Goal: Task Accomplishment & Management: Complete application form

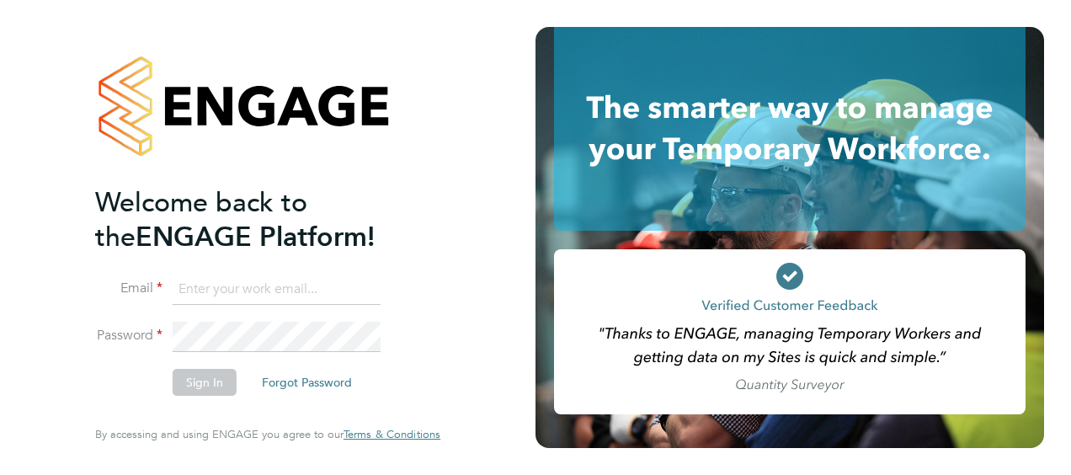
type input "william.mills@vistry.co.uk"
click at [200, 385] on button "Sign In" at bounding box center [205, 382] width 64 height 27
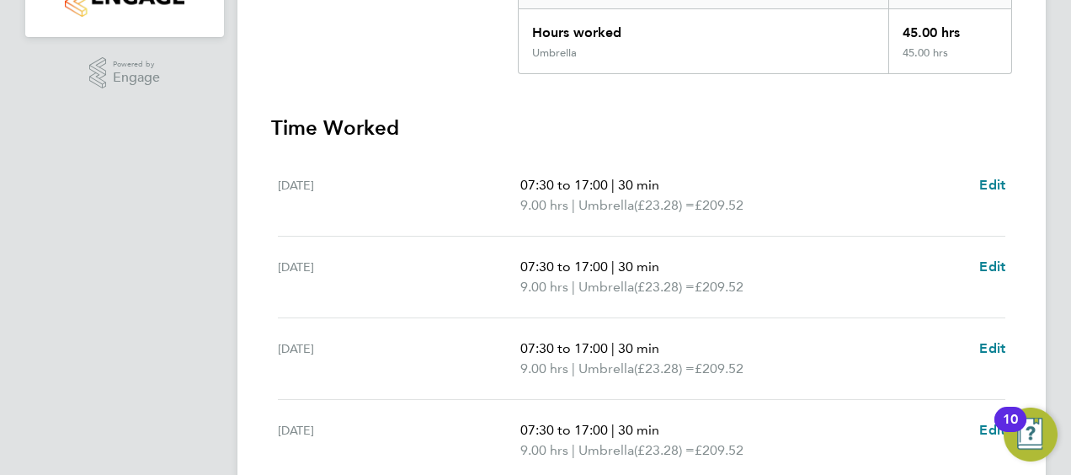
scroll to position [421, 0]
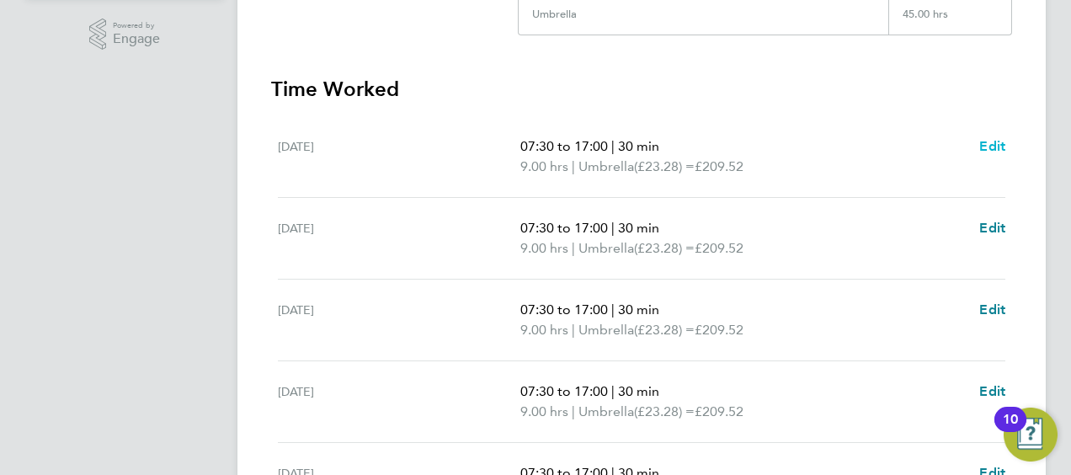
click at [988, 138] on span "Edit" at bounding box center [992, 146] width 26 height 16
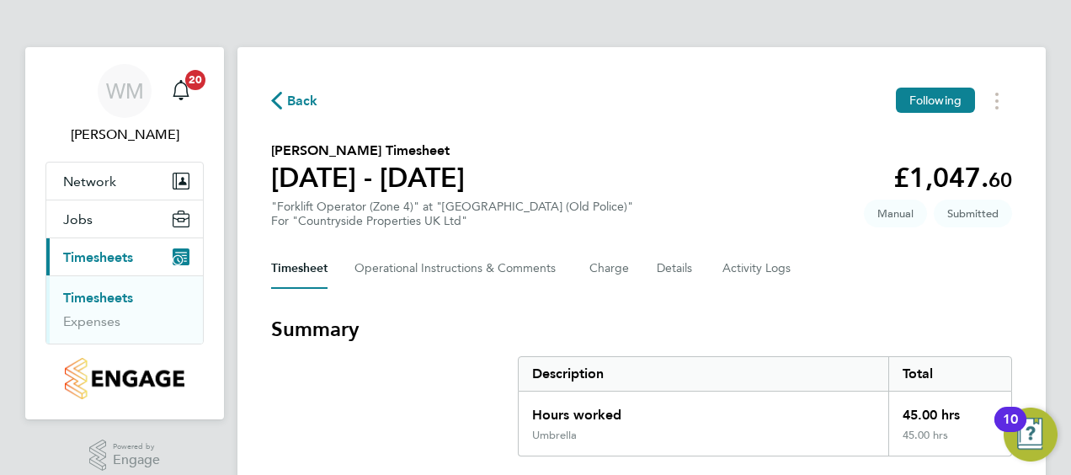
select select "30"
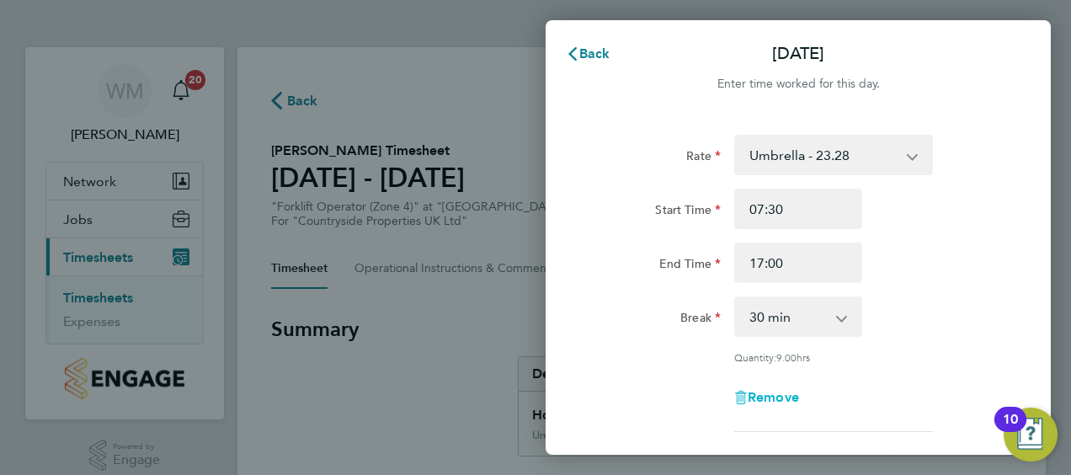
click at [776, 393] on span "Remove" at bounding box center [772, 397] width 51 height 16
select select "null"
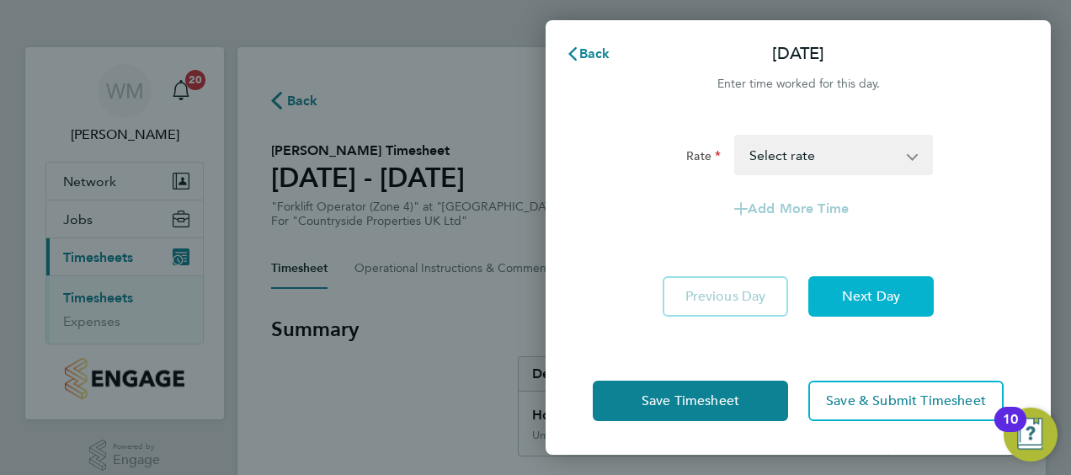
click at [881, 300] on span "Next Day" at bounding box center [871, 296] width 58 height 17
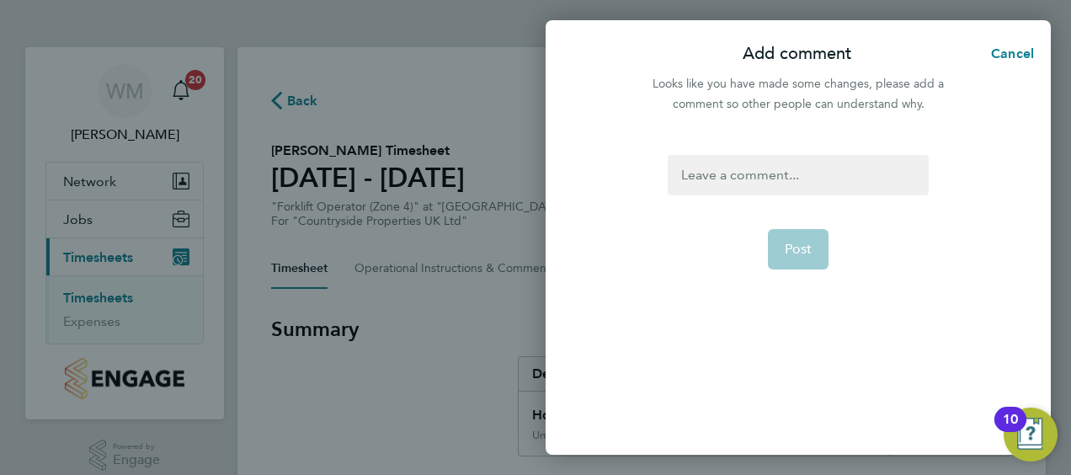
click at [824, 185] on div at bounding box center [797, 175] width 260 height 40
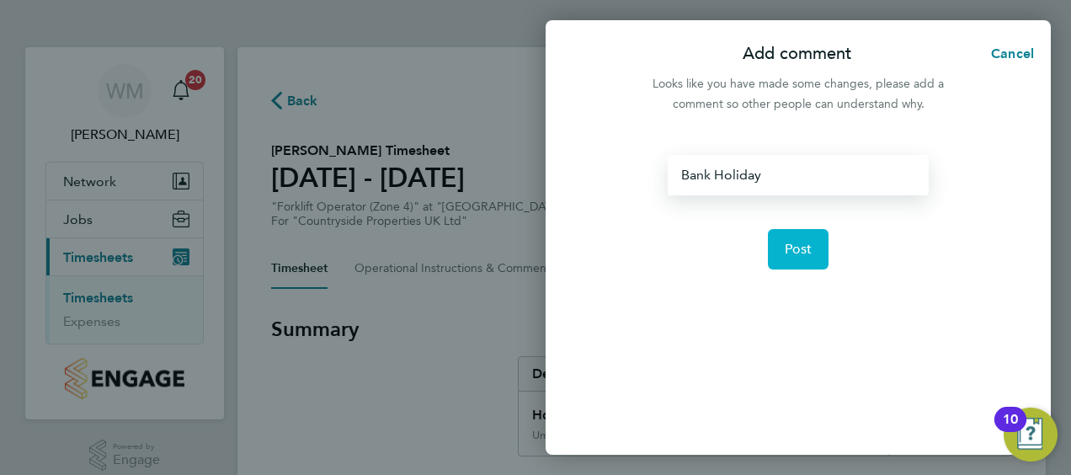
click at [775, 242] on button "Post" at bounding box center [798, 249] width 61 height 40
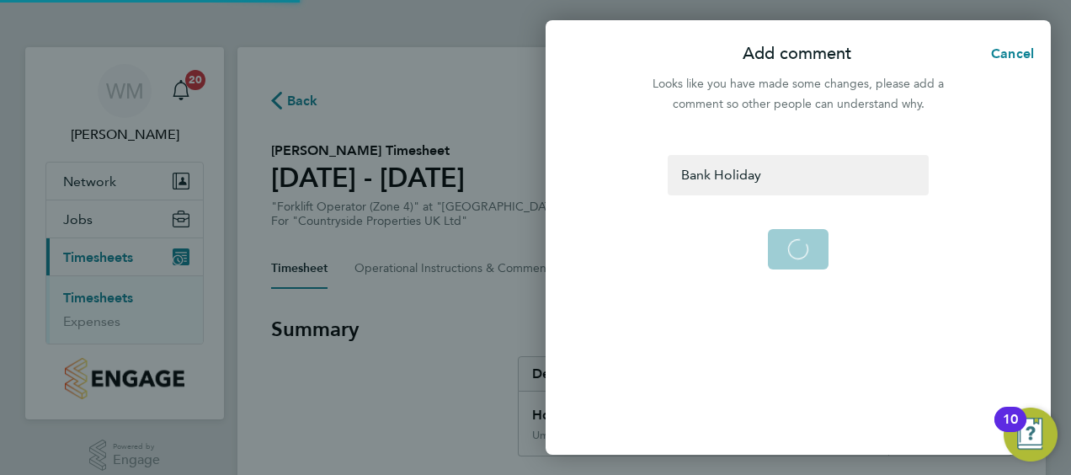
select select "30"
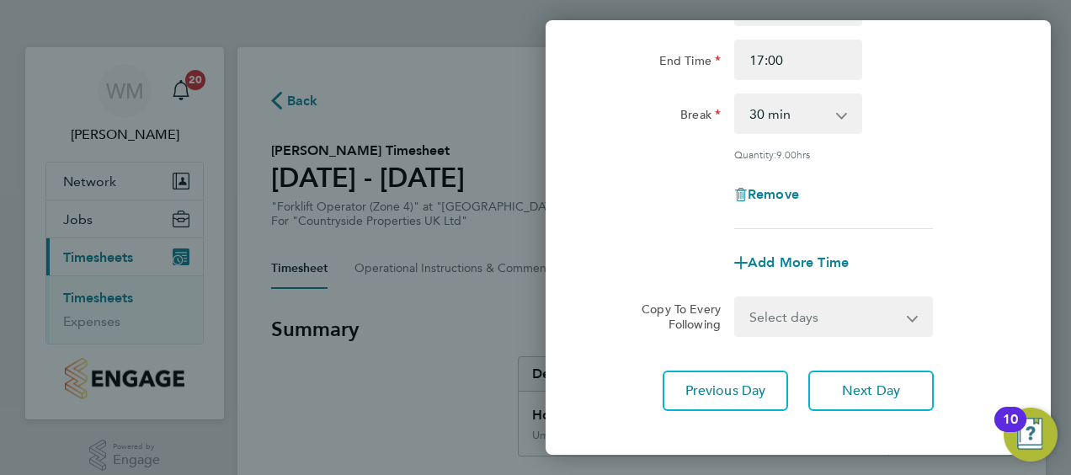
scroll to position [285, 0]
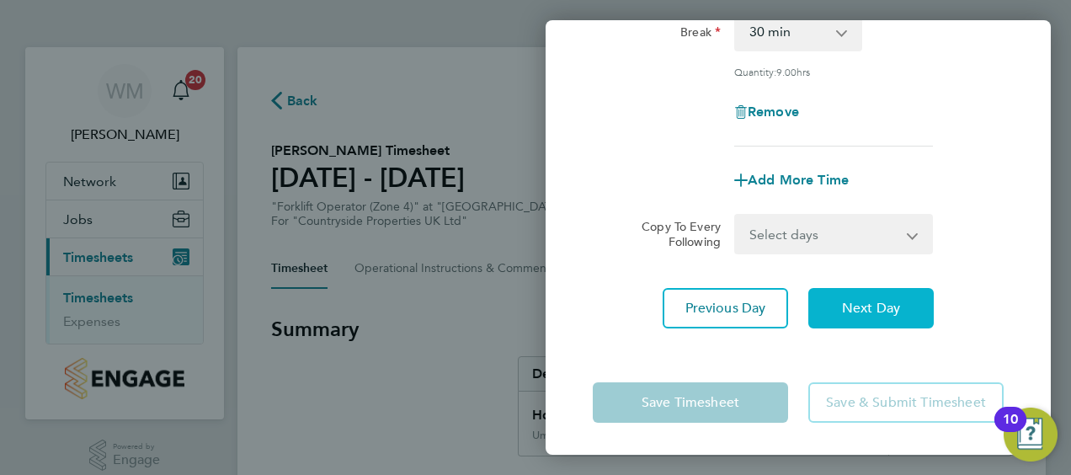
click at [900, 315] on button "Next Day" at bounding box center [870, 308] width 125 height 40
select select "30"
click at [920, 237] on app-icon-cross-button at bounding box center [922, 233] width 20 height 37
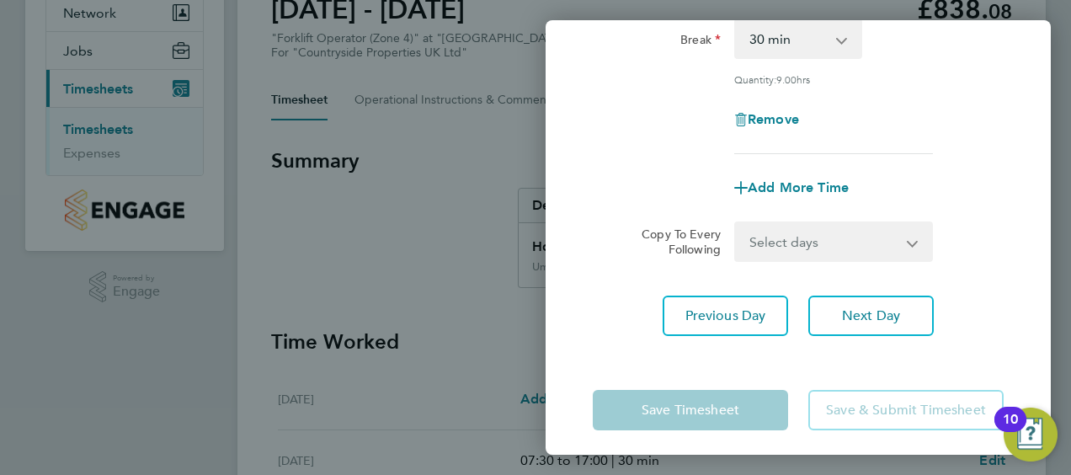
scroll to position [285, 0]
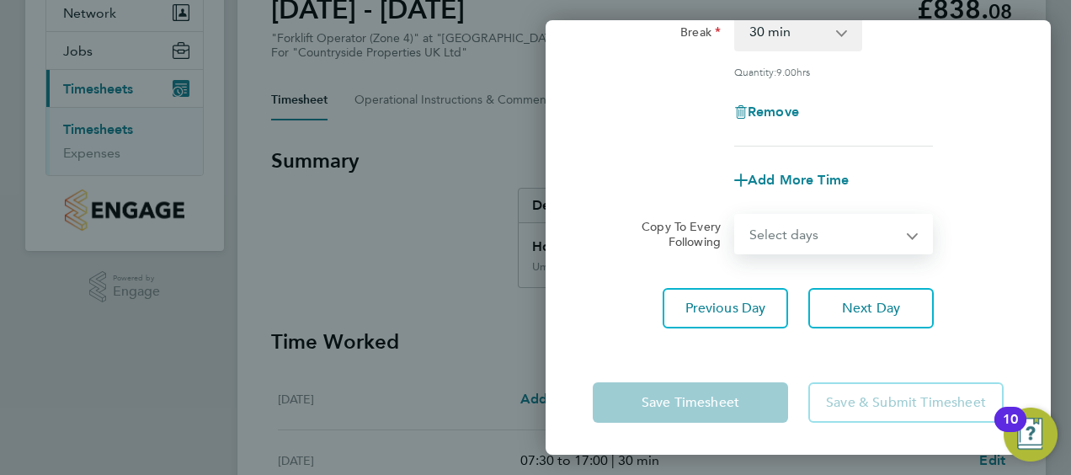
click at [911, 237] on select "Select days Day [DATE] [DATE]" at bounding box center [824, 233] width 177 height 37
click at [909, 238] on select "Select days Day [DATE] [DATE]" at bounding box center [824, 233] width 177 height 37
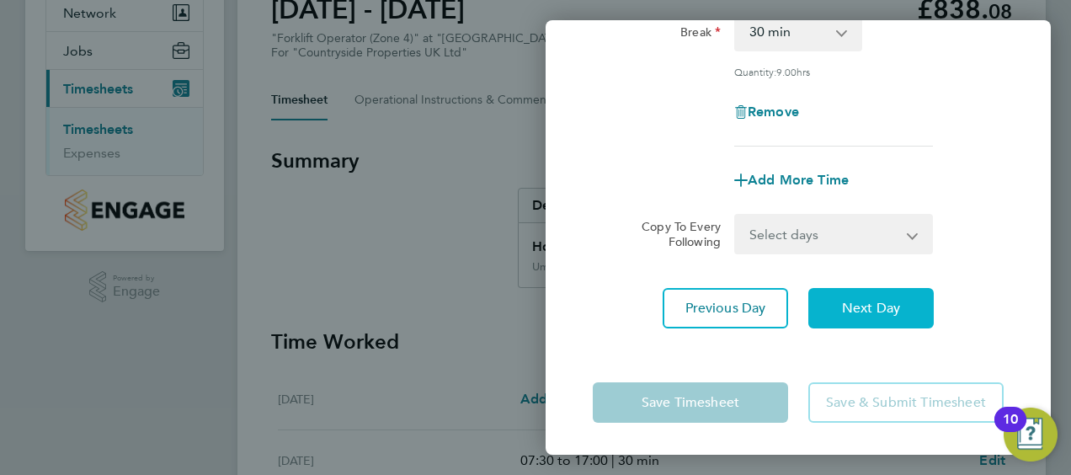
click at [890, 314] on button "Next Day" at bounding box center [870, 308] width 125 height 40
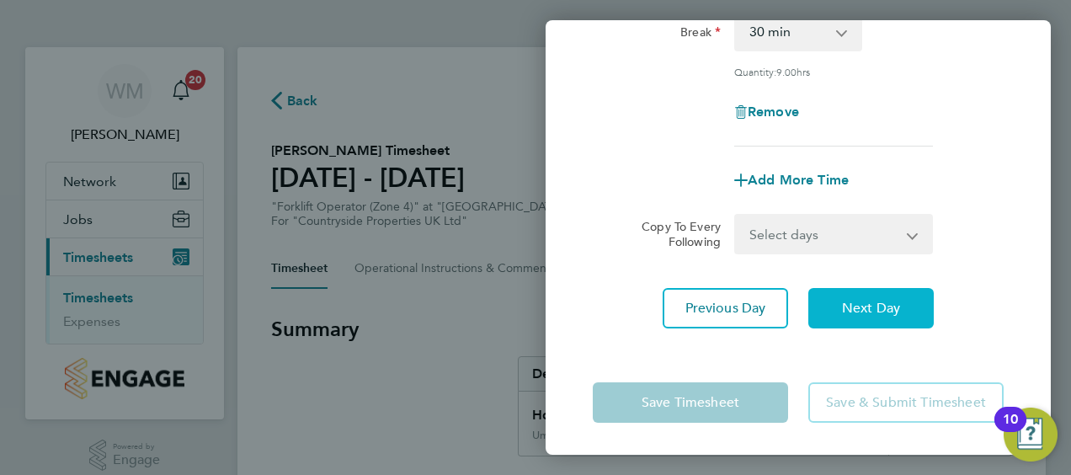
select select "30"
click at [855, 311] on span "Next Day" at bounding box center [871, 308] width 58 height 17
select select "30"
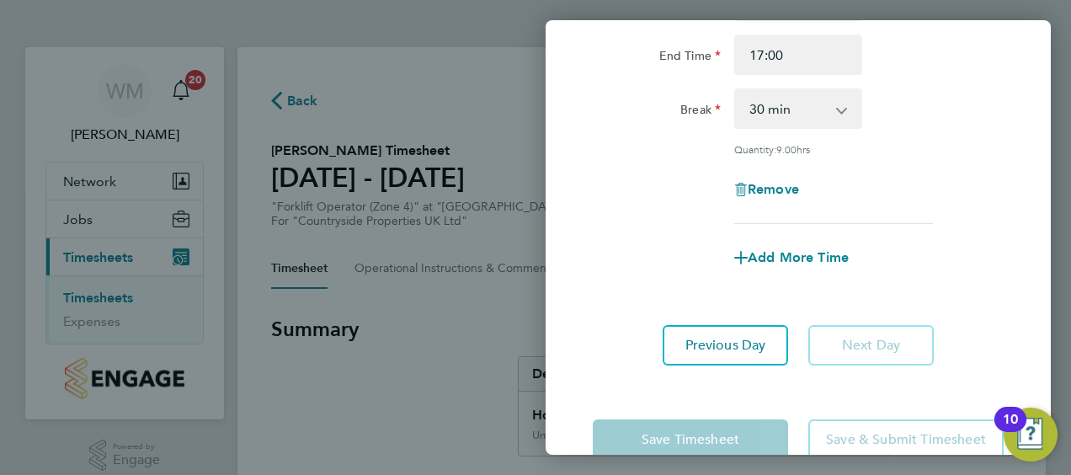
scroll to position [245, 0]
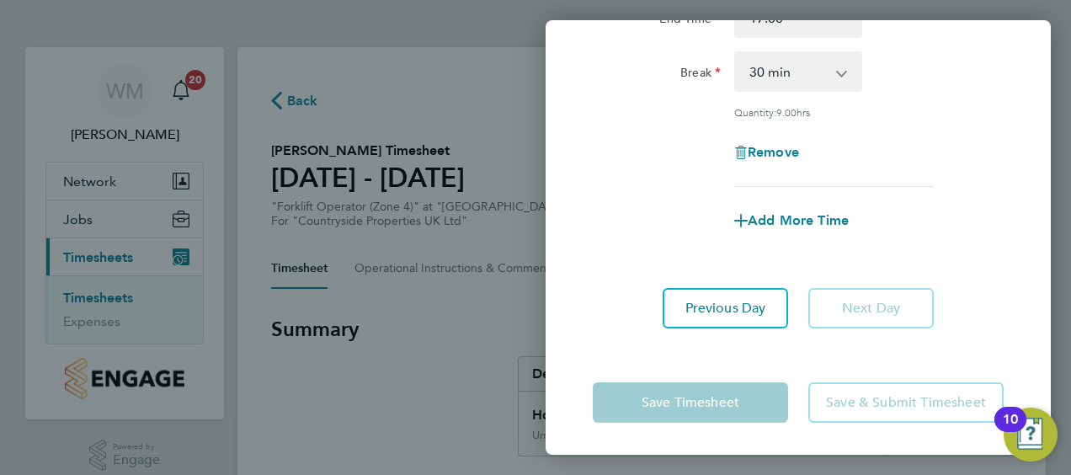
click at [892, 302] on app-form-button "Next Day" at bounding box center [866, 308] width 136 height 40
click at [879, 397] on app-form-button "Save & Submit Timesheet" at bounding box center [900, 402] width 205 height 40
click at [653, 407] on app-form-button "Save Timesheet" at bounding box center [695, 402] width 205 height 40
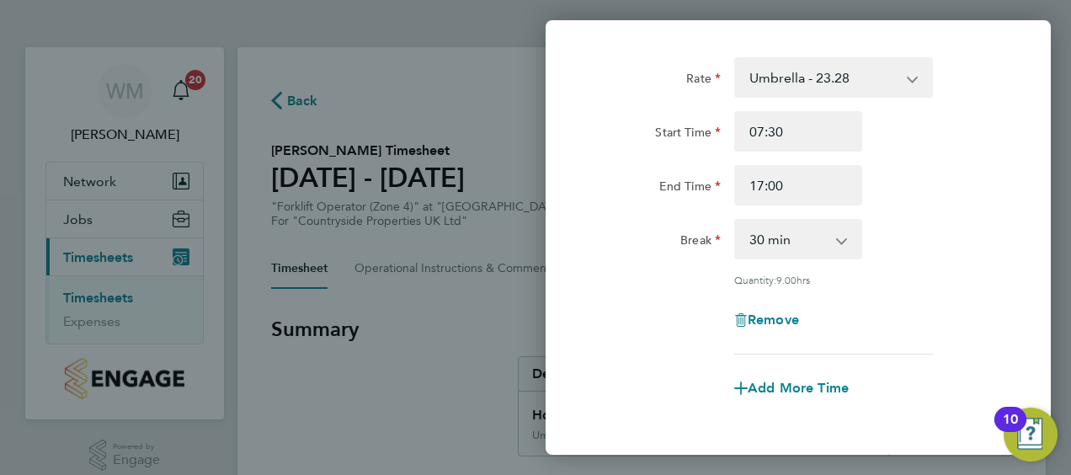
scroll to position [0, 0]
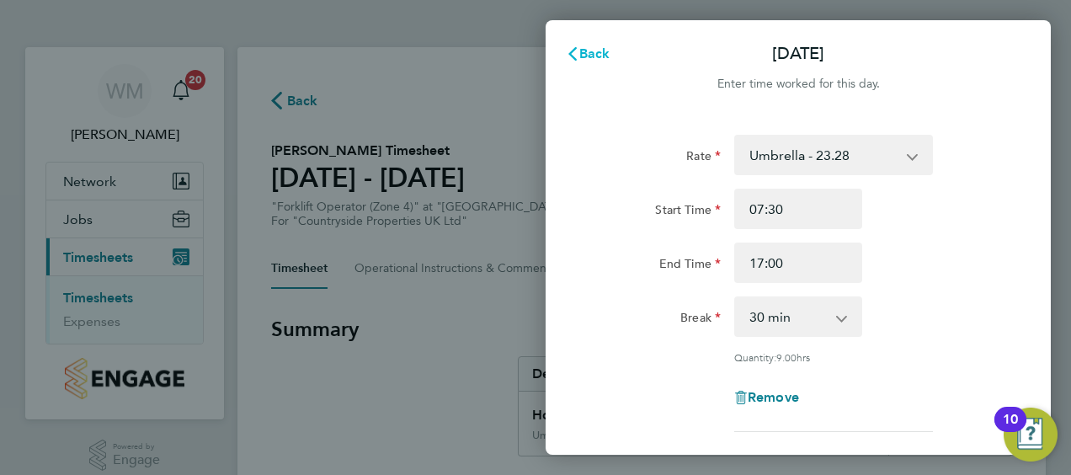
click at [580, 49] on span "Back" at bounding box center [594, 53] width 31 height 16
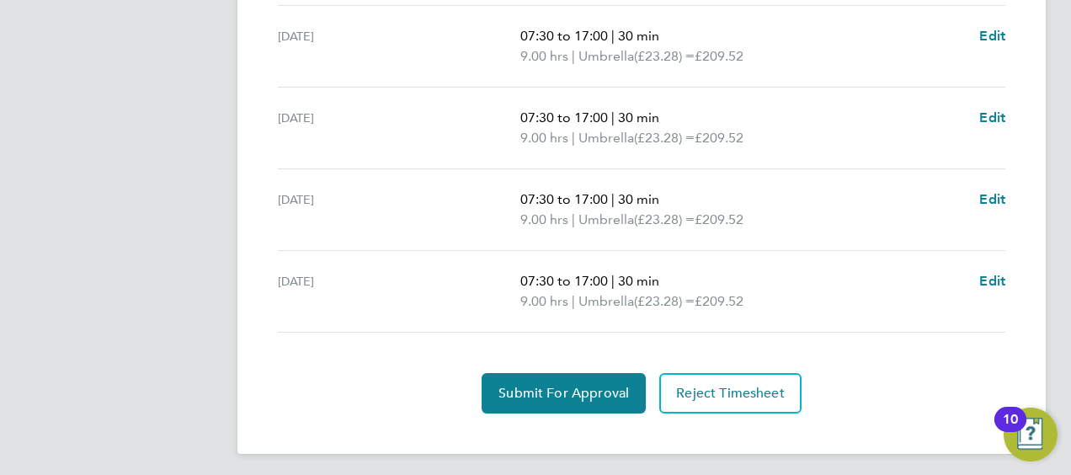
scroll to position [596, 0]
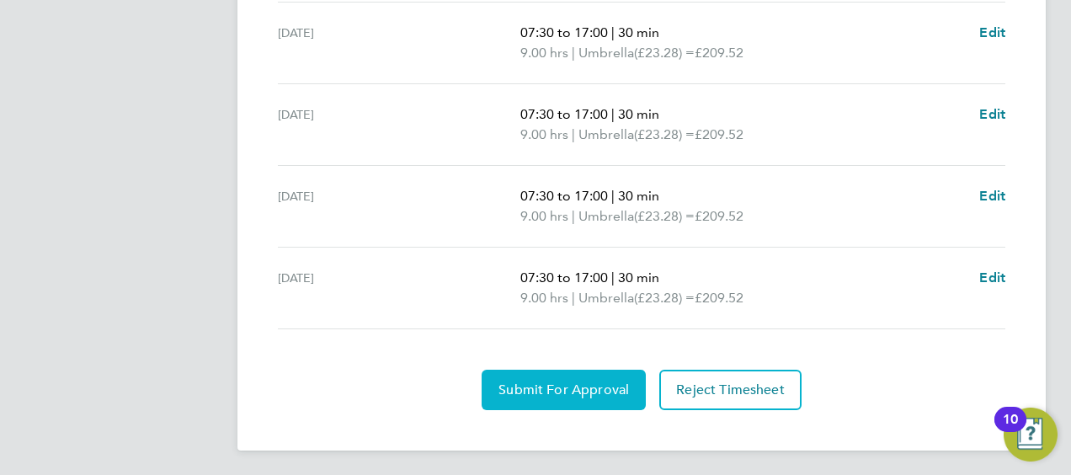
click at [601, 391] on span "Submit For Approval" at bounding box center [563, 389] width 130 height 17
click at [588, 389] on span "Approve Timesheet" at bounding box center [564, 389] width 124 height 17
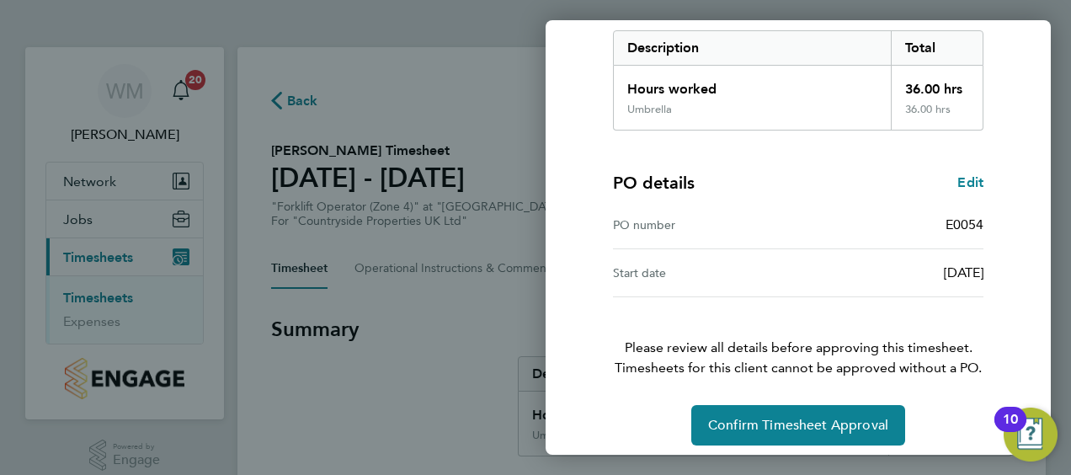
scroll to position [282, 0]
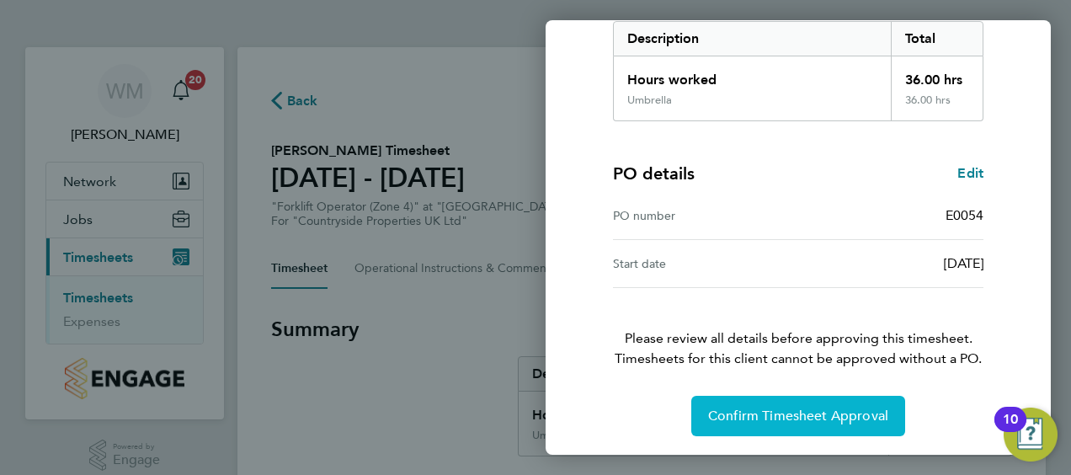
click at [827, 414] on span "Confirm Timesheet Approval" at bounding box center [798, 415] width 180 height 17
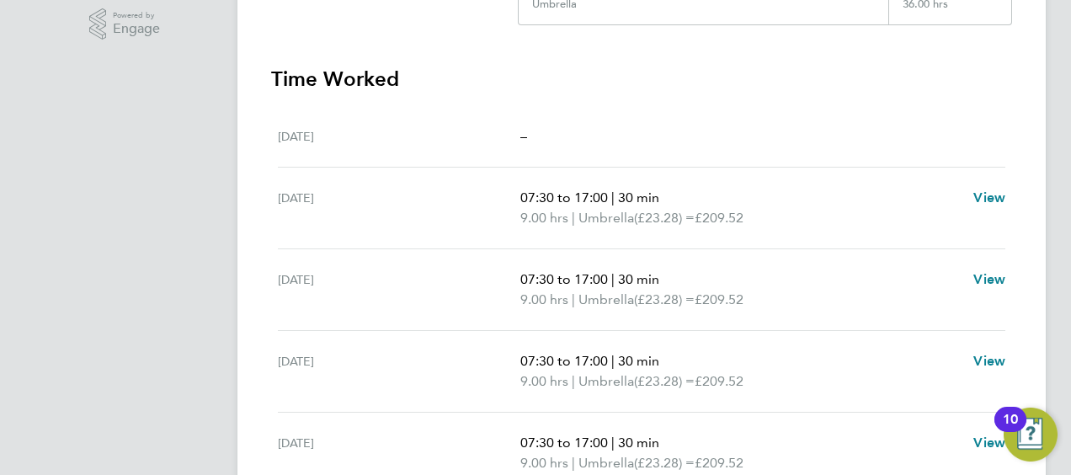
scroll to position [515, 0]
